Goal: Information Seeking & Learning: Understand process/instructions

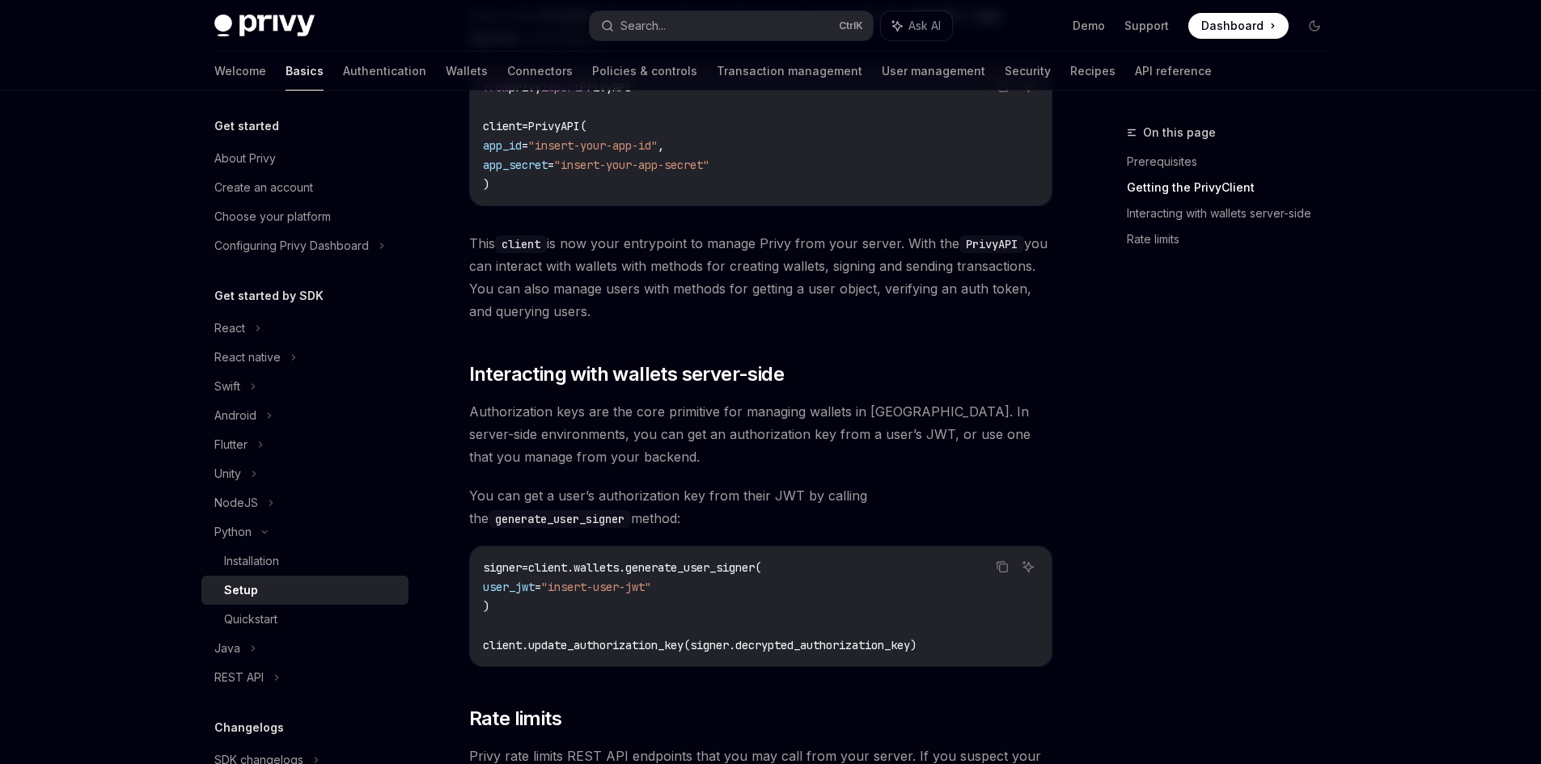
scroll to position [361, 0]
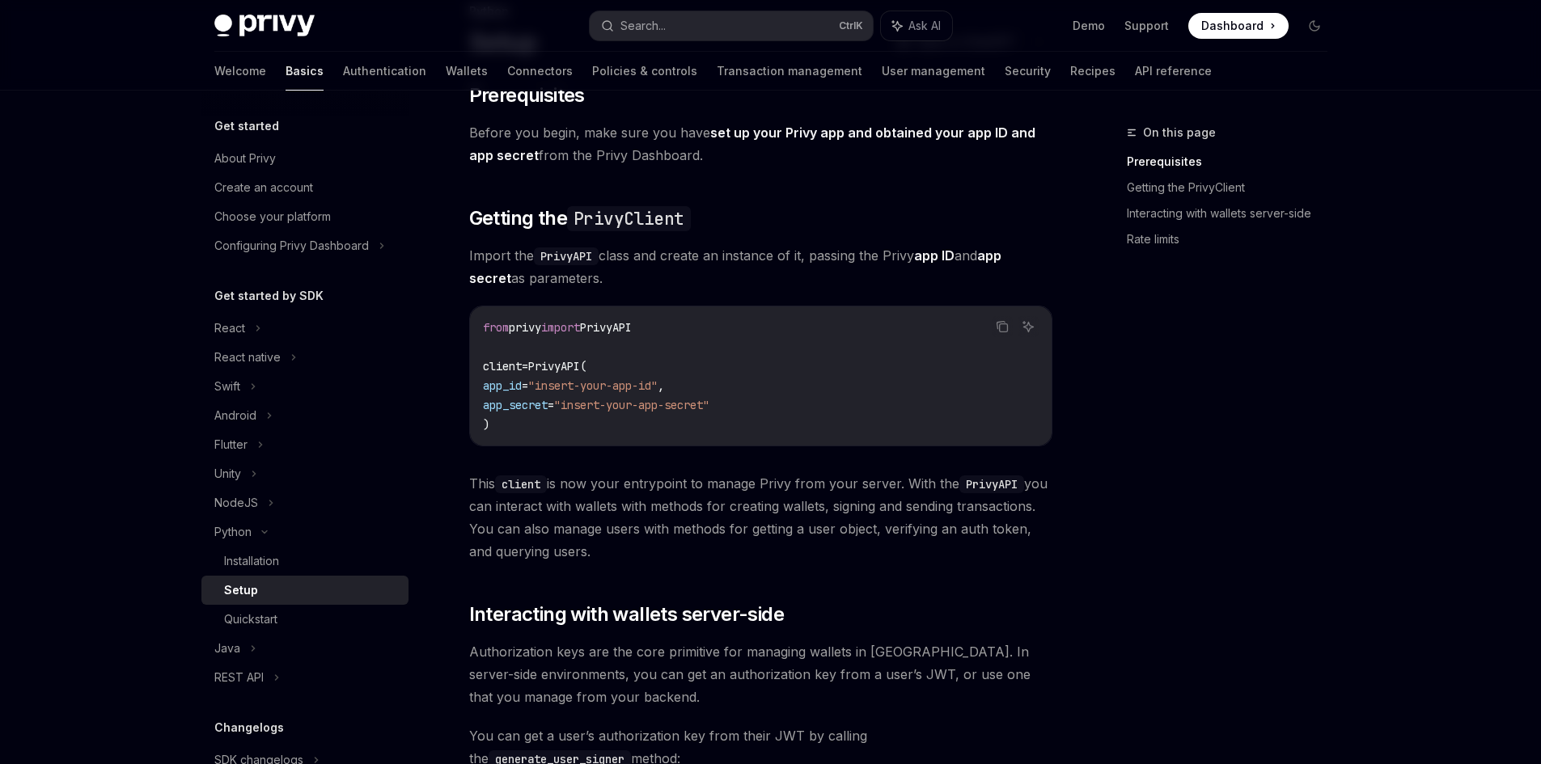
scroll to position [120, 0]
click at [621, 329] on span "PrivyAPI" at bounding box center [606, 329] width 52 height 15
copy code "from privy import PrivyAPI"
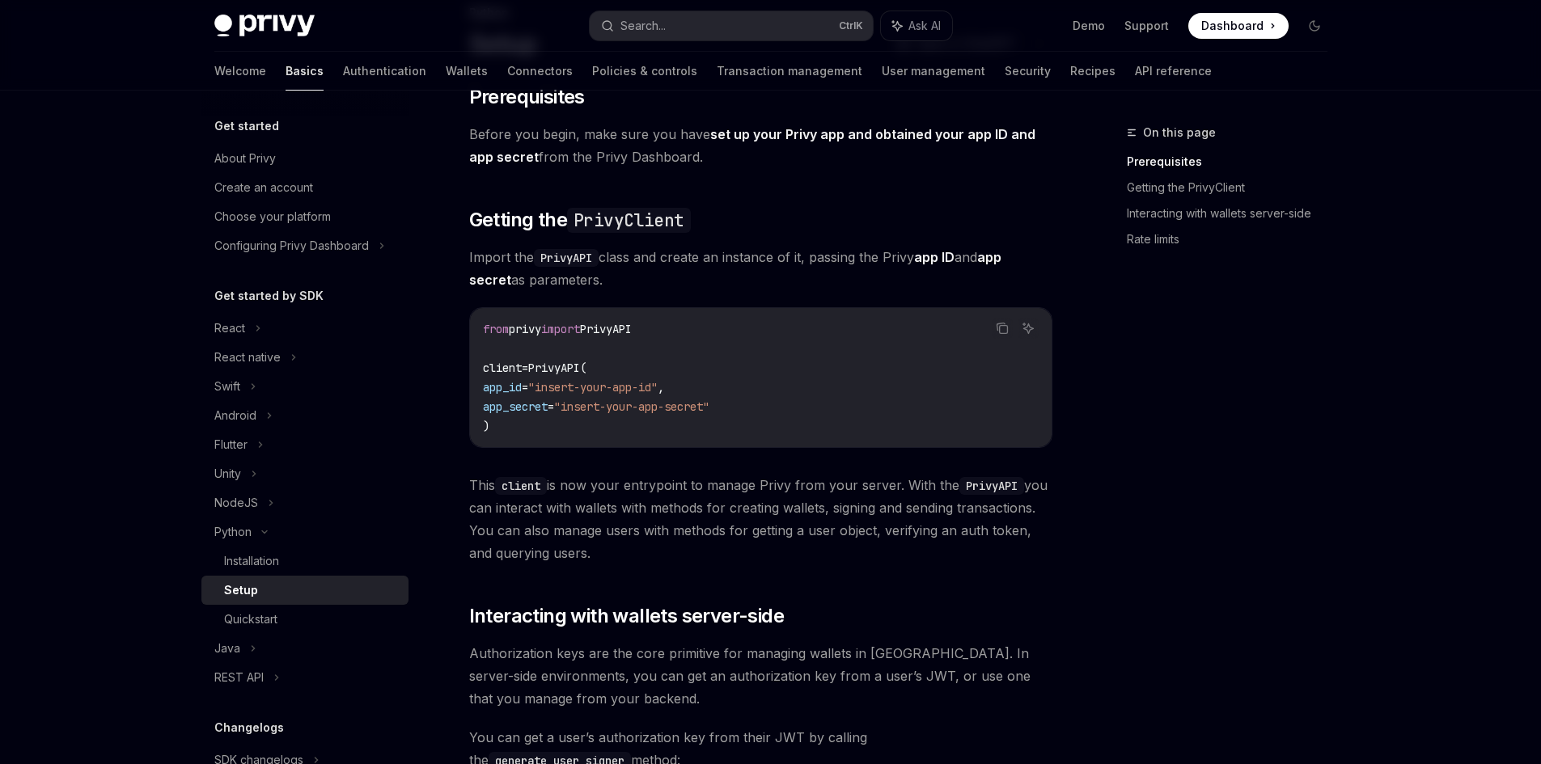
click at [562, 359] on code "from privy import PrivyAPI client = PrivyAPI( app_id = "insert-your-app-id" , a…" at bounding box center [761, 377] width 556 height 116
copy span "PrivyAPI"
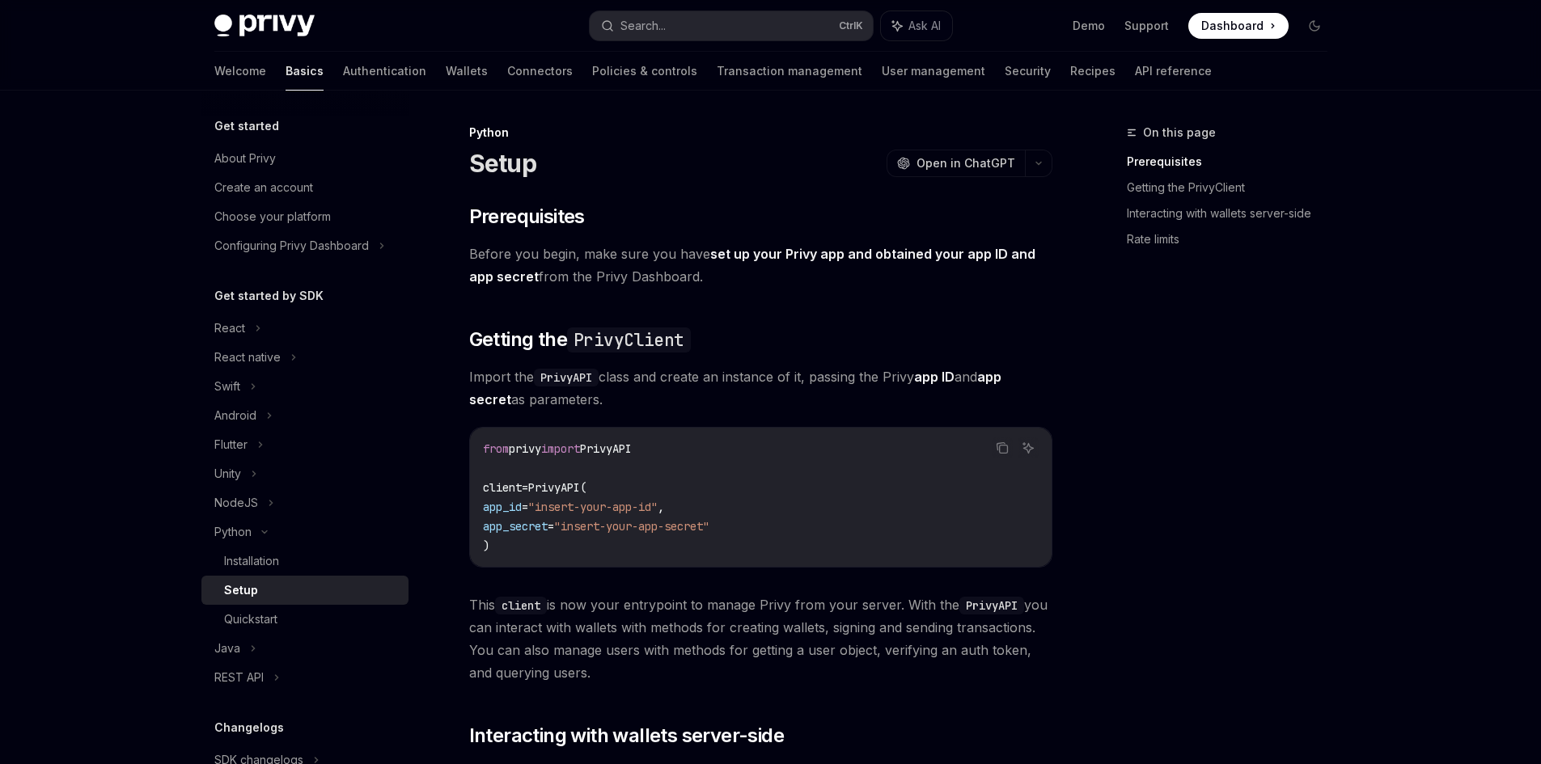
click at [573, 375] on code "PrivyAPI" at bounding box center [566, 378] width 65 height 18
click at [724, 341] on h2 "​ Getting the PrivyClient" at bounding box center [760, 340] width 583 height 26
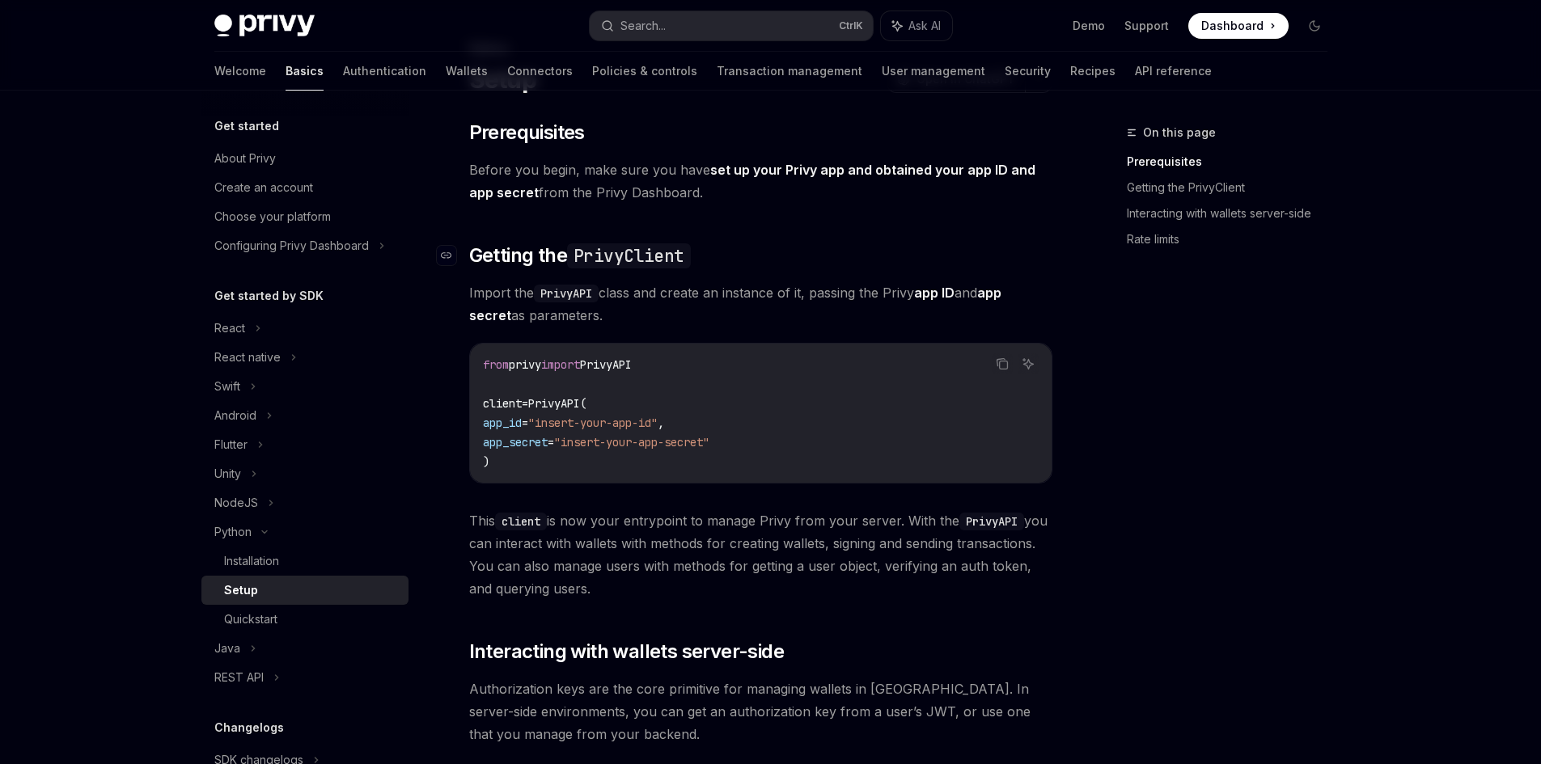
scroll to position [82, 0]
click at [550, 374] on code "from privy import PrivyAPI client = PrivyAPI( app_id = "insert-your-app-id" , a…" at bounding box center [761, 415] width 556 height 116
copy code "from privy import PrivyAPI"
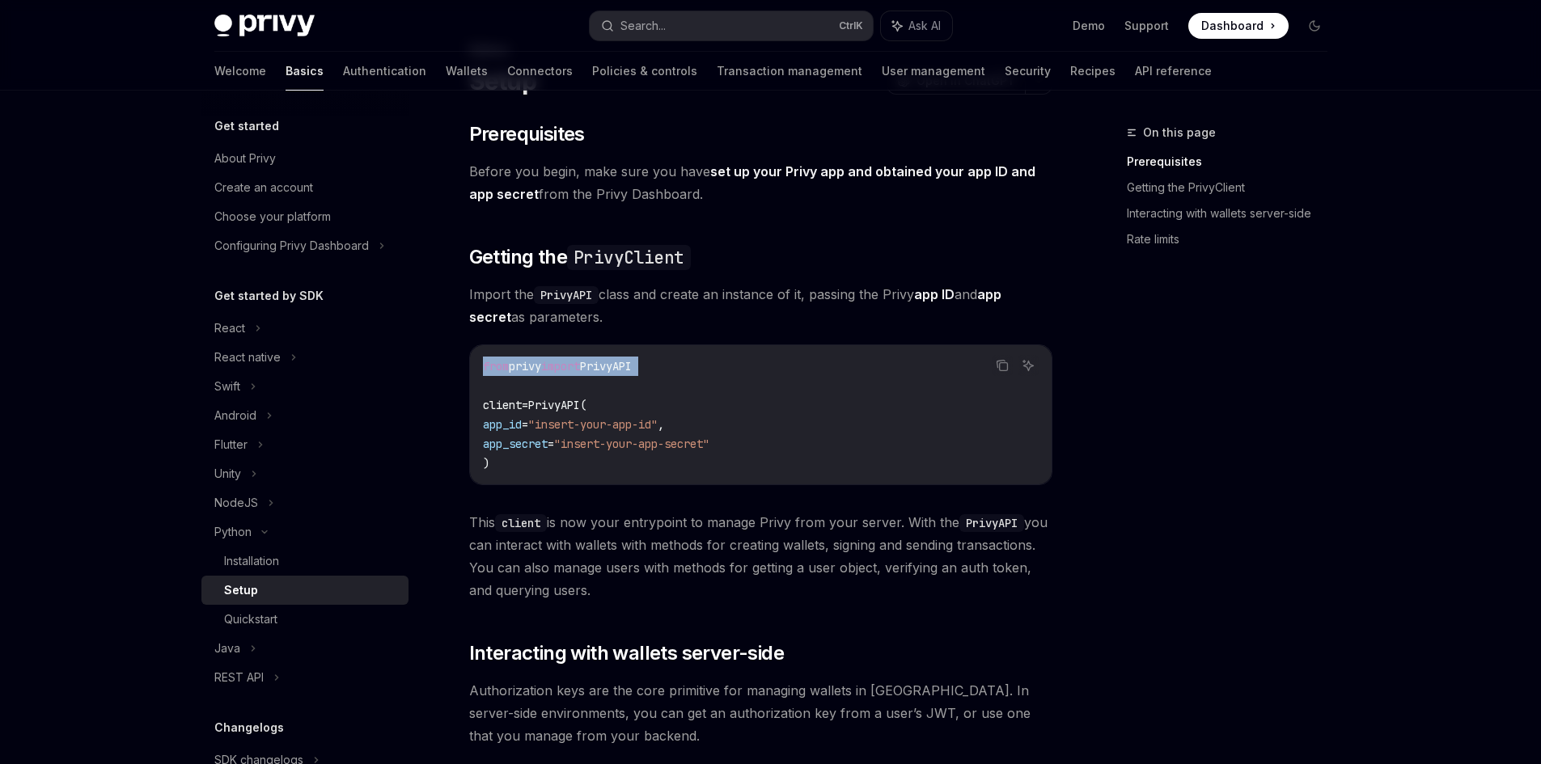
click at [550, 374] on code "from privy import PrivyAPI client = PrivyAPI( app_id = "insert-your-app-id" , a…" at bounding box center [761, 415] width 556 height 116
click at [265, 549] on link "Installation" at bounding box center [304, 561] width 207 height 29
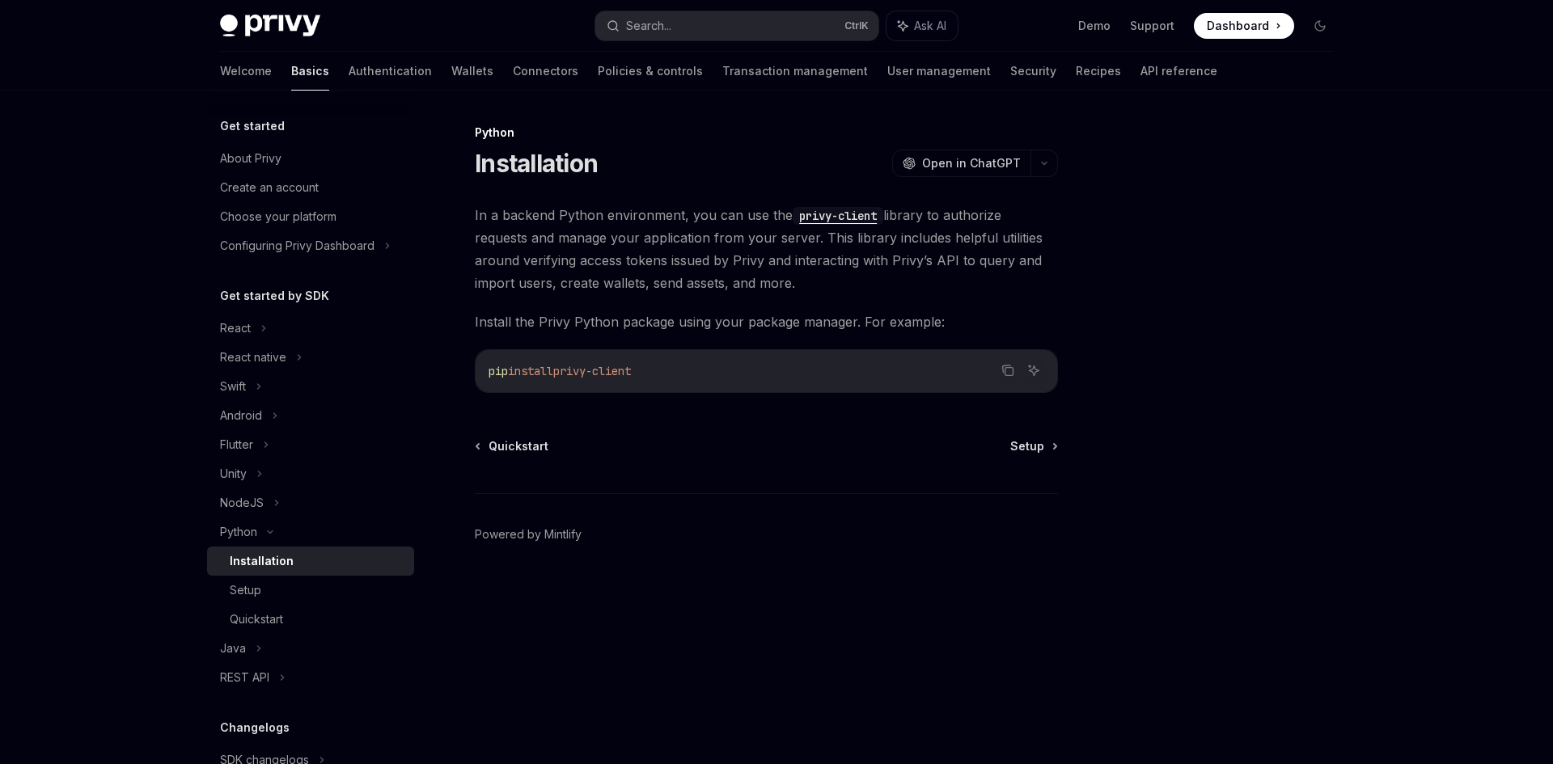
click at [626, 374] on span "privy-client" at bounding box center [592, 371] width 78 height 15
copy div "pip install privy-client"
click at [594, 374] on span "privy-client" at bounding box center [592, 371] width 78 height 15
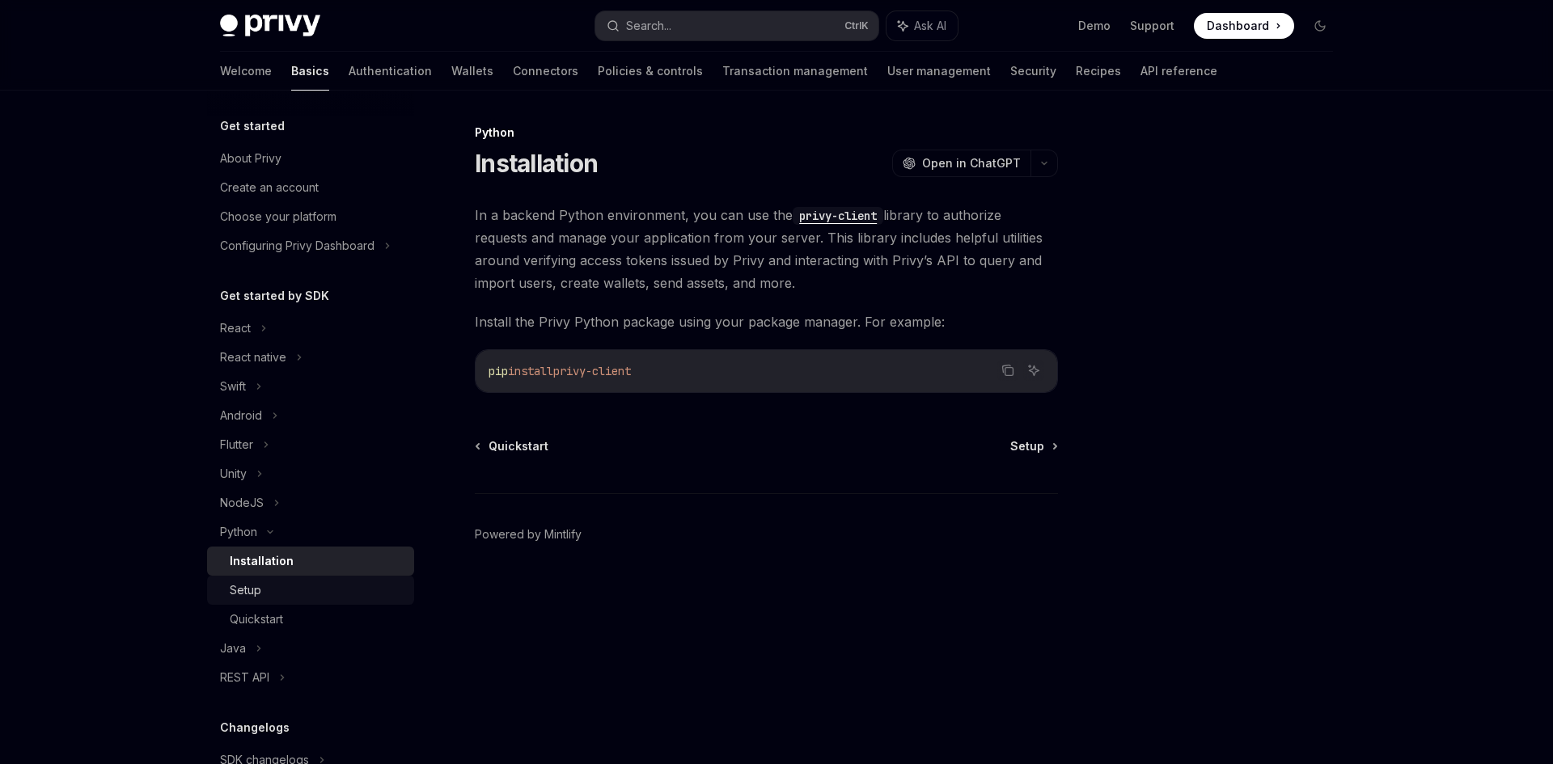
click at [262, 578] on link "Setup" at bounding box center [310, 590] width 207 height 29
click at [235, 591] on div "Setup" at bounding box center [246, 590] width 32 height 19
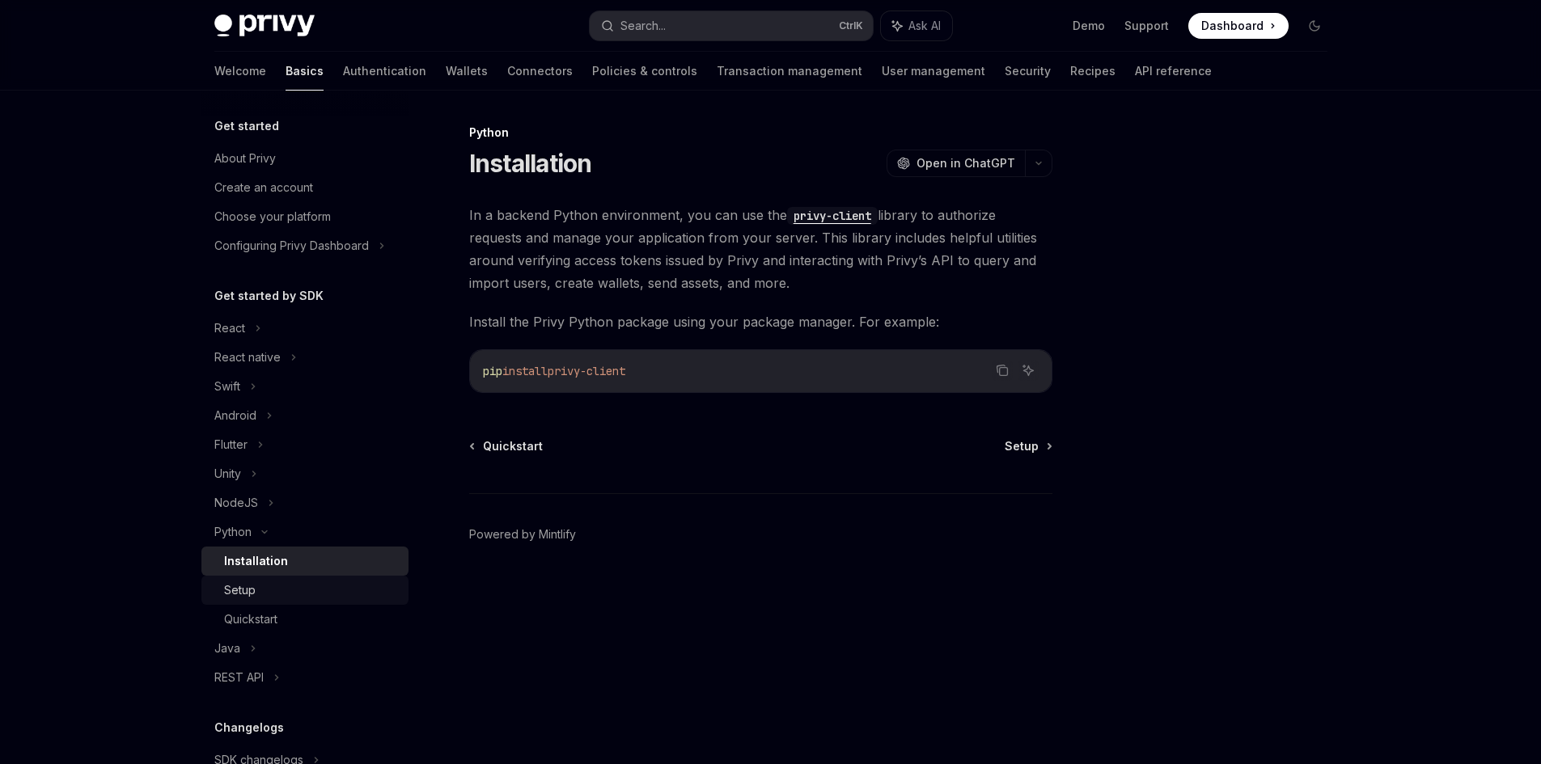
type textarea "*"
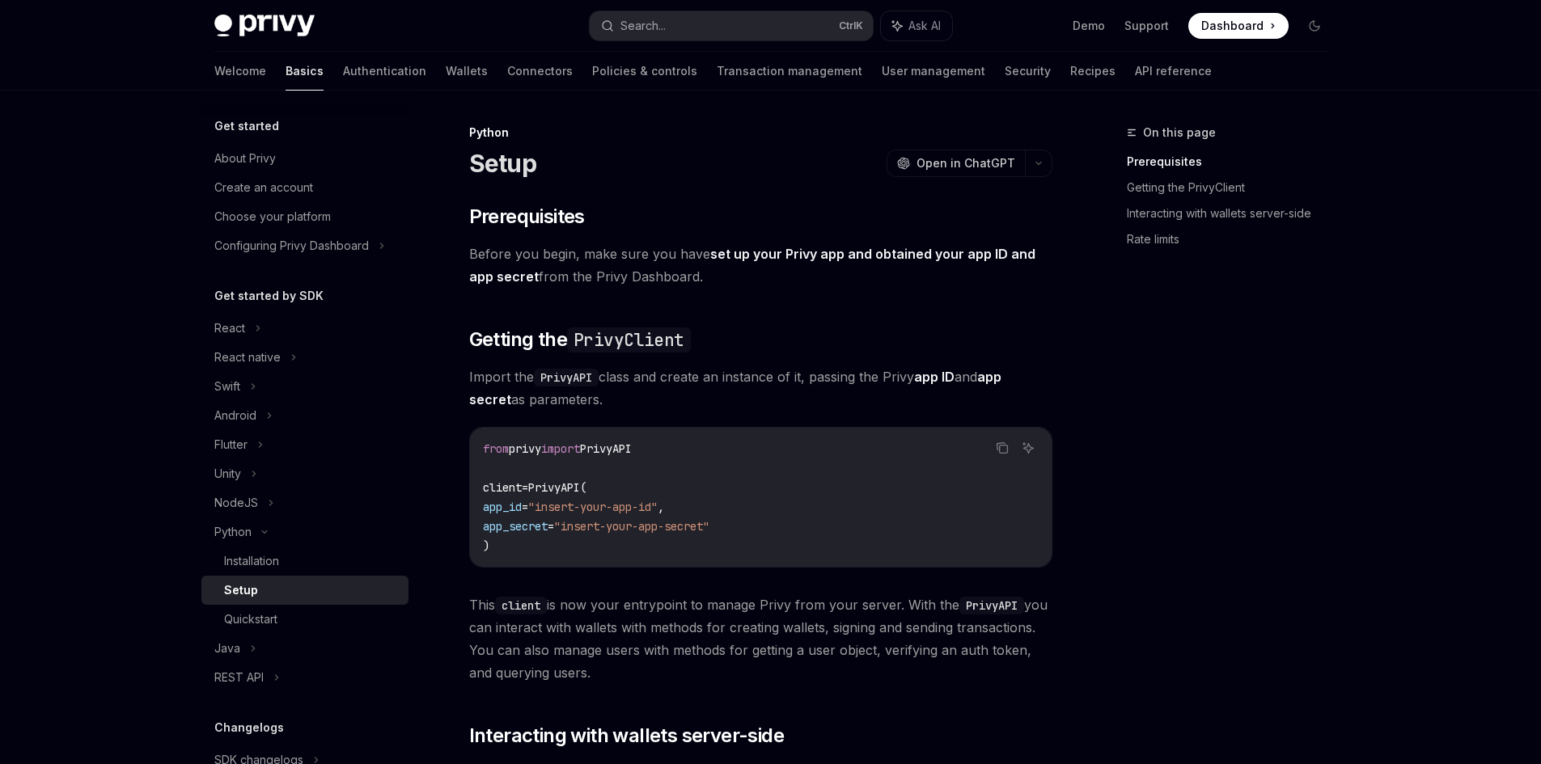
click at [603, 444] on span "PrivyAPI" at bounding box center [606, 449] width 52 height 15
click at [582, 460] on code "from privy import PrivyAPI client = PrivyAPI( app_id = "insert-your-app-id" , a…" at bounding box center [761, 497] width 556 height 116
click at [580, 449] on span "import" at bounding box center [560, 449] width 39 height 15
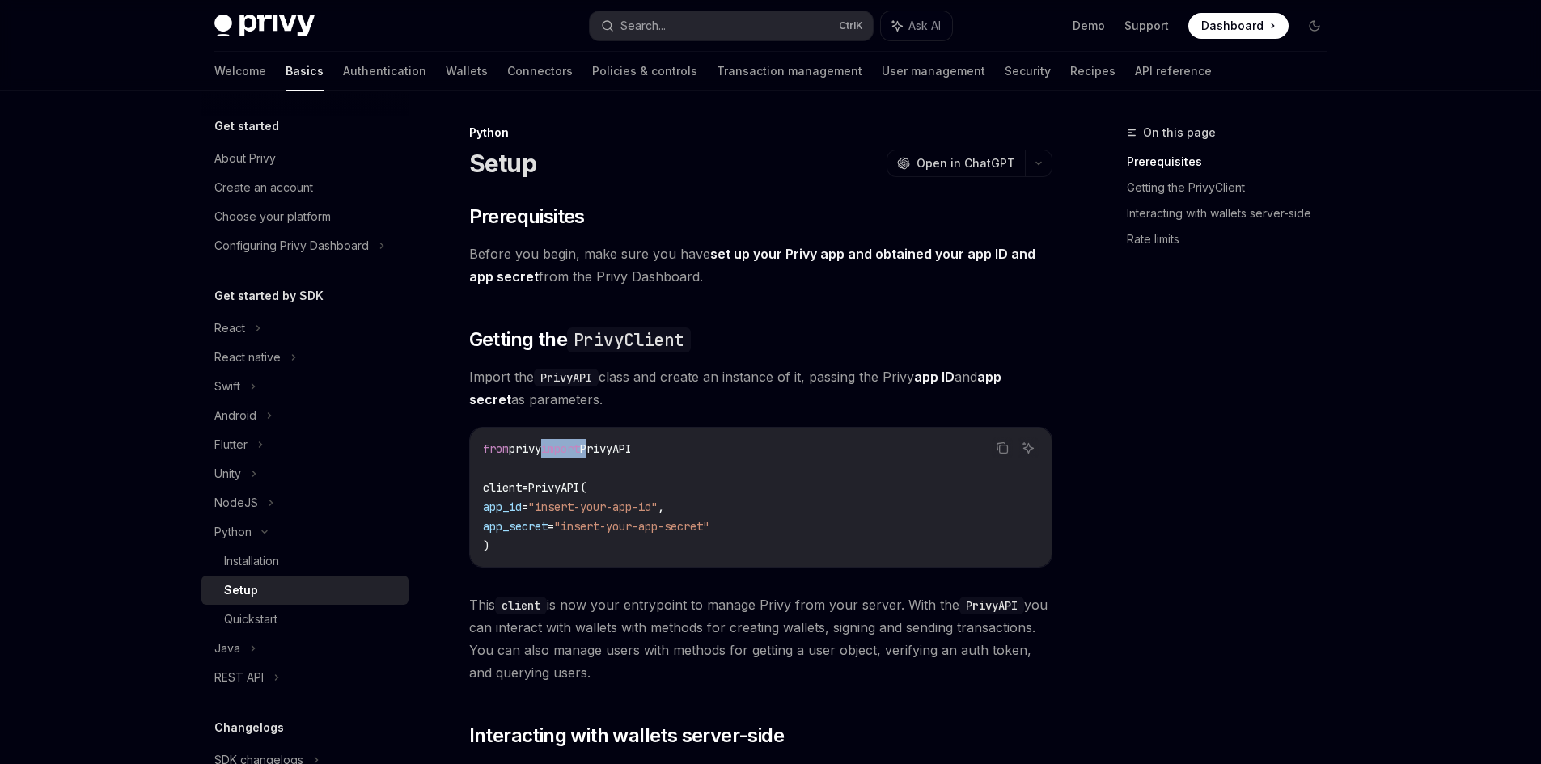
click at [580, 449] on span "import" at bounding box center [560, 449] width 39 height 15
copy code "from privy import PrivyAPI"
